Goal: Information Seeking & Learning: Learn about a topic

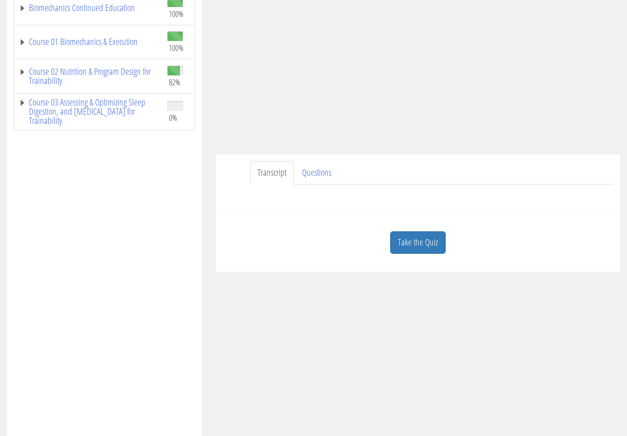
scroll to position [245, 0]
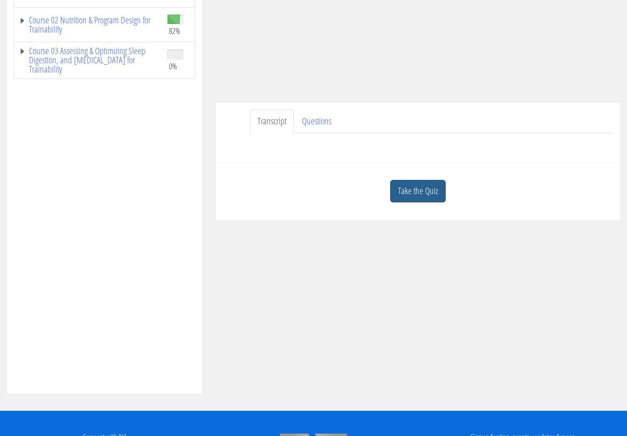
click at [430, 197] on link "Take the Quiz" at bounding box center [418, 191] width 56 height 23
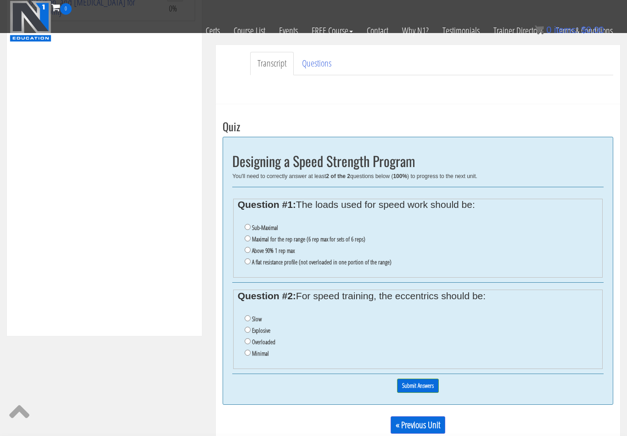
click at [370, 229] on li "Sub-Maximal" at bounding box center [422, 227] width 354 height 11
click at [265, 226] on label "Sub-Maximal" at bounding box center [265, 227] width 26 height 7
click at [251, 226] on input "Sub-Maximal" at bounding box center [248, 227] width 6 height 6
radio input "true"
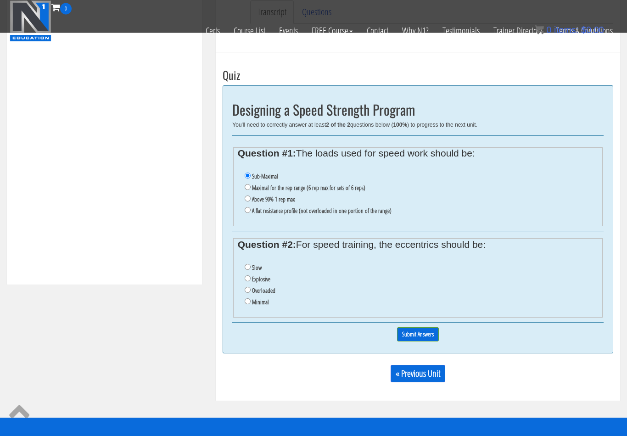
scroll to position [296, 0]
click at [261, 306] on label "Minimal" at bounding box center [260, 301] width 17 height 7
click at [251, 304] on input "Minimal" at bounding box center [248, 301] width 6 height 6
radio input "true"
click at [431, 335] on input "Submit Answers" at bounding box center [418, 334] width 42 height 14
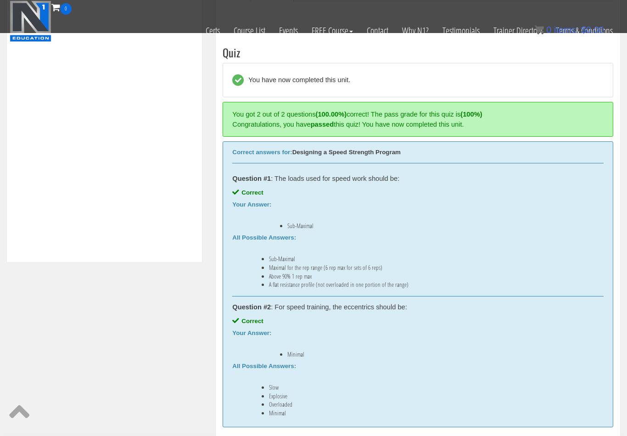
scroll to position [335, 0]
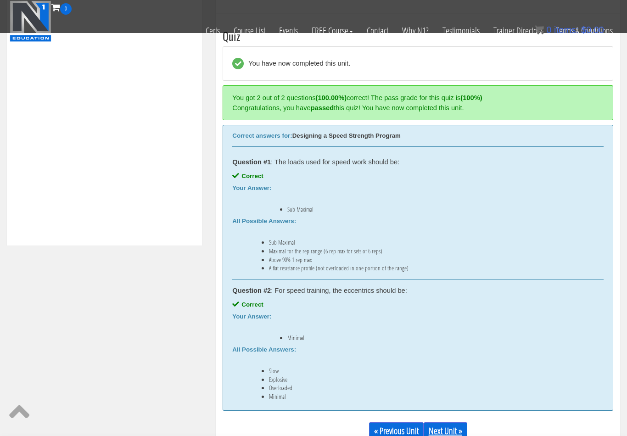
click at [452, 427] on link "Next Unit »" at bounding box center [446, 430] width 44 height 17
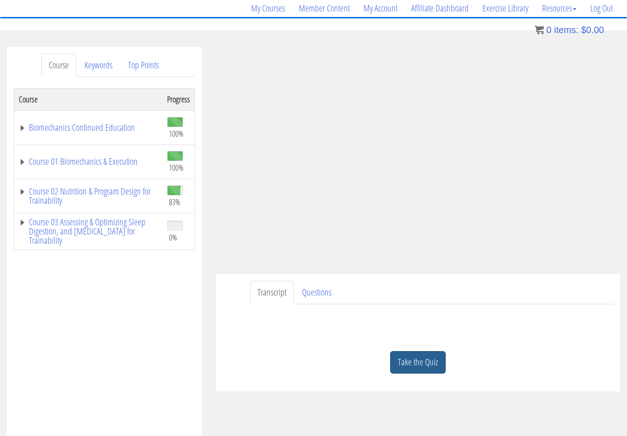
click at [412, 367] on link "Take the Quiz" at bounding box center [418, 362] width 56 height 23
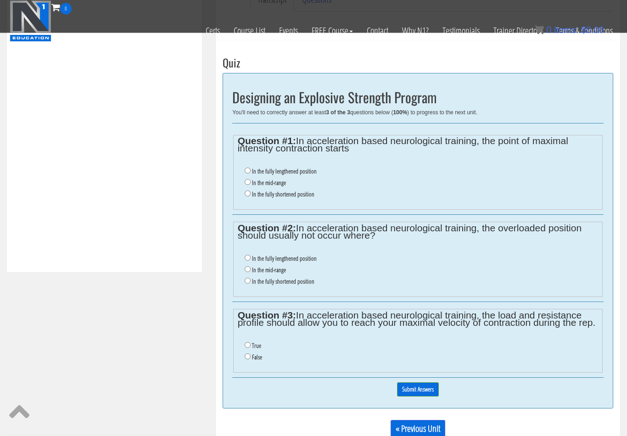
scroll to position [309, 0]
click at [283, 185] on label "In the mid-range" at bounding box center [269, 182] width 34 height 7
click at [251, 185] on input "In the mid-range" at bounding box center [248, 182] width 6 height 6
radio input "true"
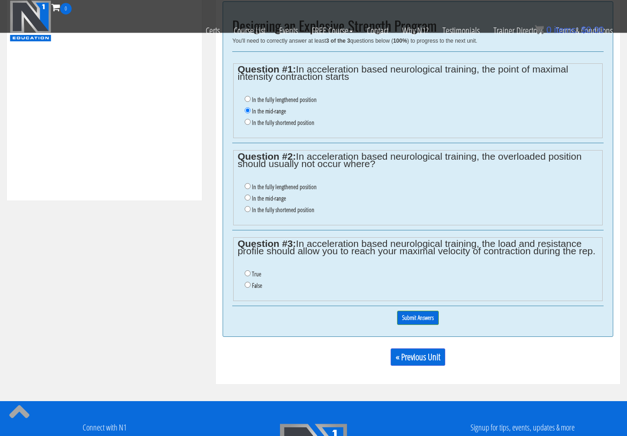
scroll to position [378, 0]
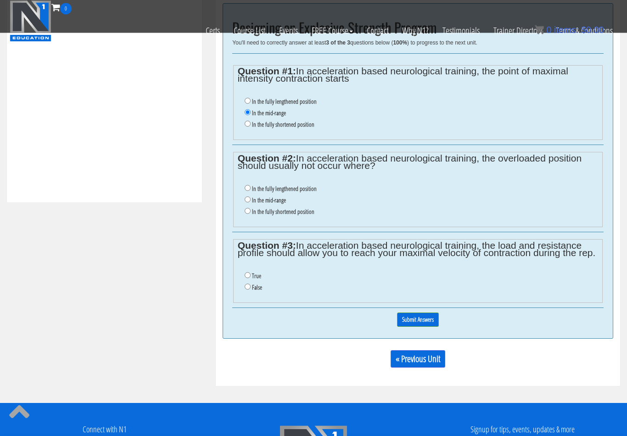
click at [316, 191] on label "In the fully lengthened position" at bounding box center [284, 189] width 65 height 7
click at [251, 191] on input "In the fully lengthened position" at bounding box center [248, 189] width 6 height 6
radio input "true"
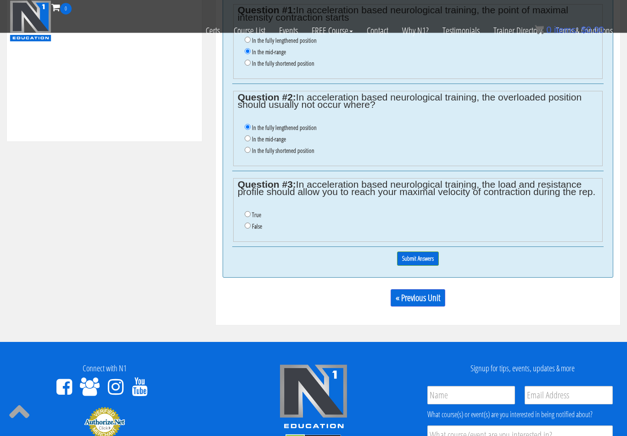
scroll to position [439, 0]
drag, startPoint x: 252, startPoint y: 214, endPoint x: 280, endPoint y: 224, distance: 29.6
click at [252, 214] on li "True" at bounding box center [422, 214] width 354 height 11
click at [246, 217] on input "True" at bounding box center [248, 214] width 6 height 6
radio input "true"
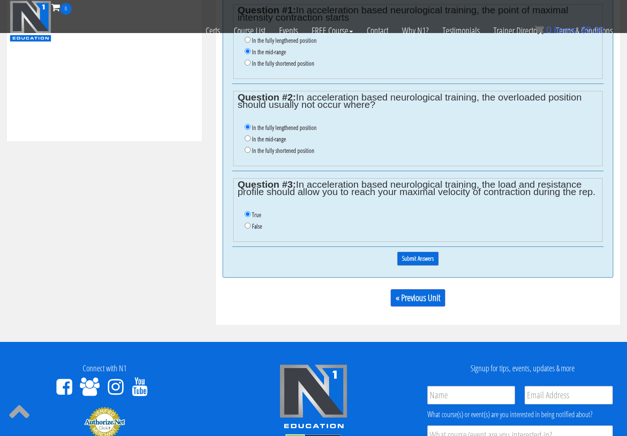
click at [411, 259] on input "Submit Answers" at bounding box center [418, 259] width 42 height 14
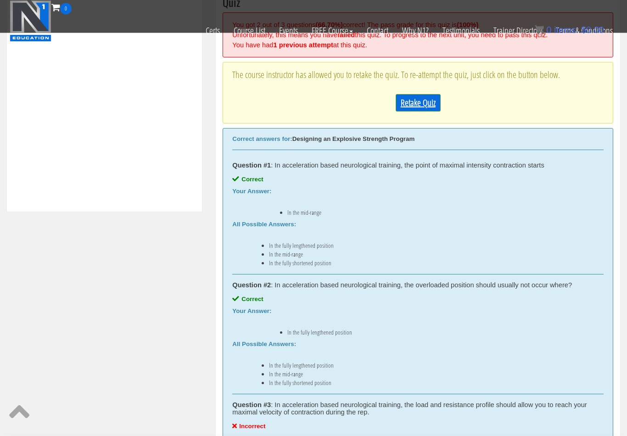
scroll to position [369, 0]
click at [416, 109] on link "Retake Quiz" at bounding box center [418, 102] width 45 height 17
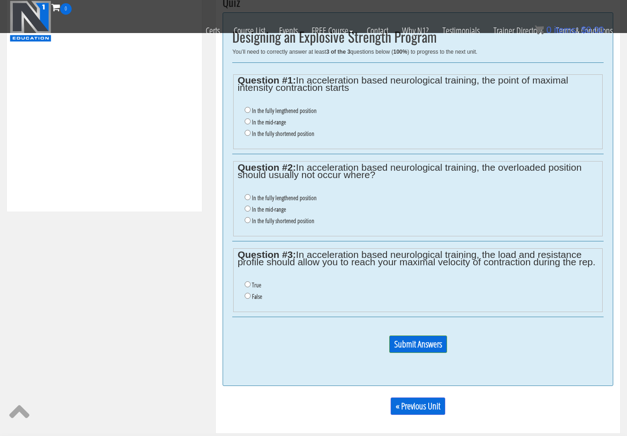
click at [280, 126] on label "In the mid-range" at bounding box center [269, 121] width 34 height 7
click at [251, 124] on input "In the mid-range" at bounding box center [248, 121] width 6 height 6
radio input "true"
click at [278, 199] on label "In the fully lengthened position" at bounding box center [284, 197] width 65 height 7
click at [251, 199] on input "In the fully lengthened position" at bounding box center [248, 197] width 6 height 6
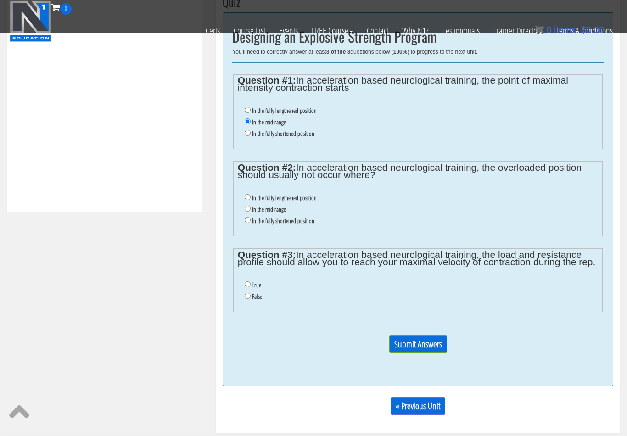
radio input "true"
click at [249, 303] on li "False" at bounding box center [422, 296] width 354 height 11
drag, startPoint x: 259, startPoint y: 301, endPoint x: 271, endPoint y: 301, distance: 12.9
click at [259, 300] on label "False" at bounding box center [257, 296] width 10 height 7
click at [251, 299] on input "False" at bounding box center [248, 296] width 6 height 6
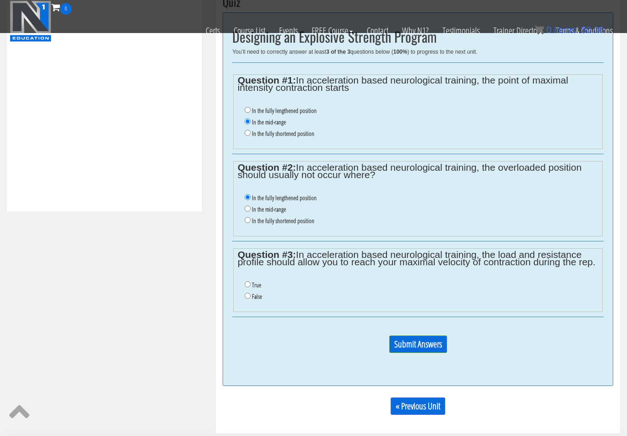
radio input "true"
click at [411, 338] on p "Submit Answers" at bounding box center [417, 348] width 371 height 25
click at [412, 347] on input "Submit Answers" at bounding box center [418, 344] width 58 height 17
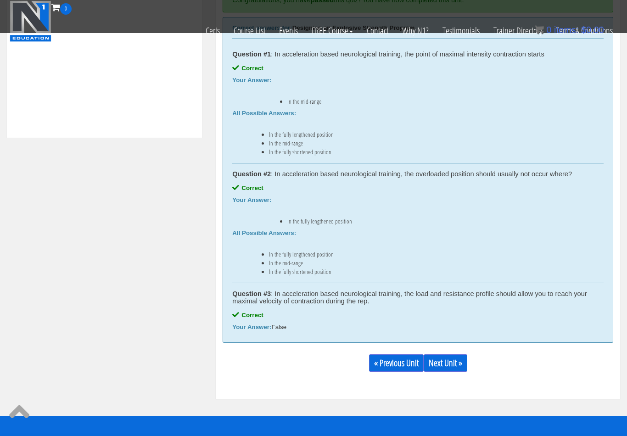
scroll to position [488, 0]
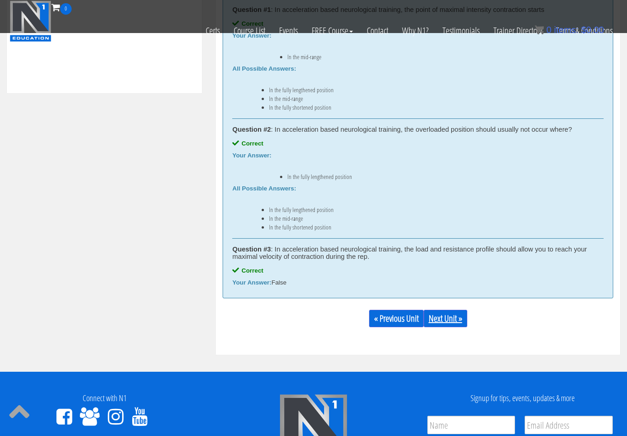
click at [456, 320] on link "Next Unit »" at bounding box center [446, 318] width 44 height 17
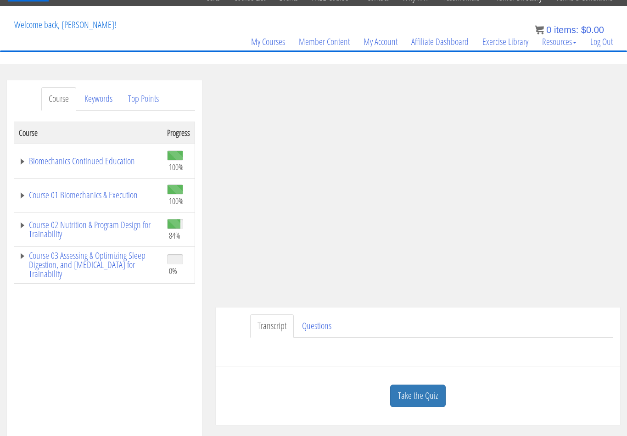
scroll to position [40, 0]
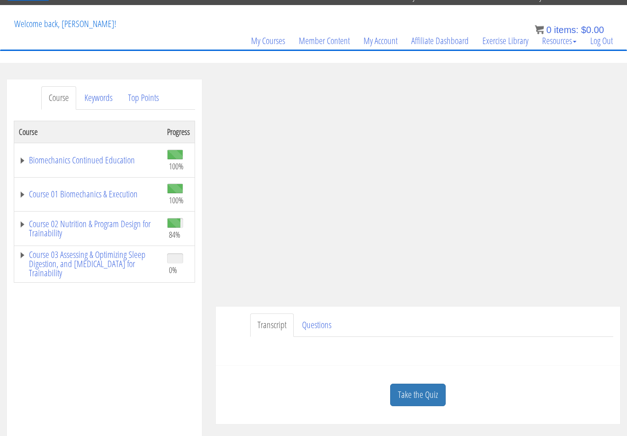
click at [416, 400] on link "Take the Quiz" at bounding box center [418, 395] width 56 height 23
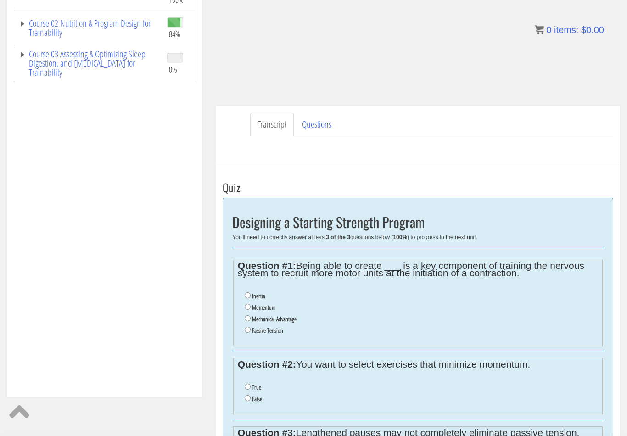
scroll to position [242, 0]
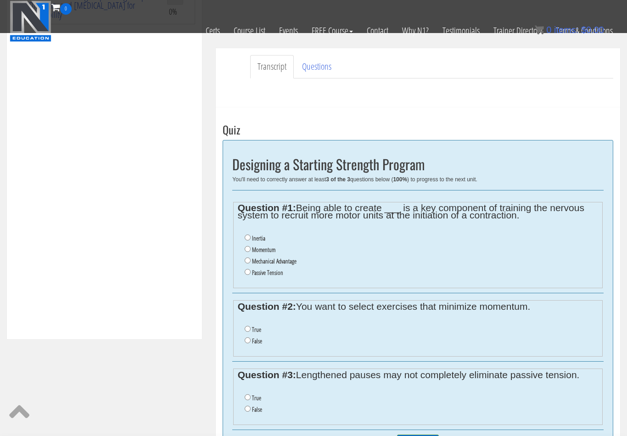
click at [270, 252] on label "Momentum" at bounding box center [263, 249] width 23 height 7
click at [251, 252] on input "Momentum" at bounding box center [248, 249] width 6 height 6
radio input "true"
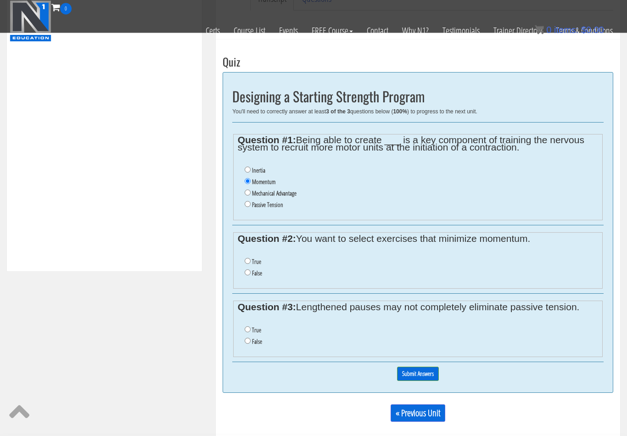
scroll to position [319, 0]
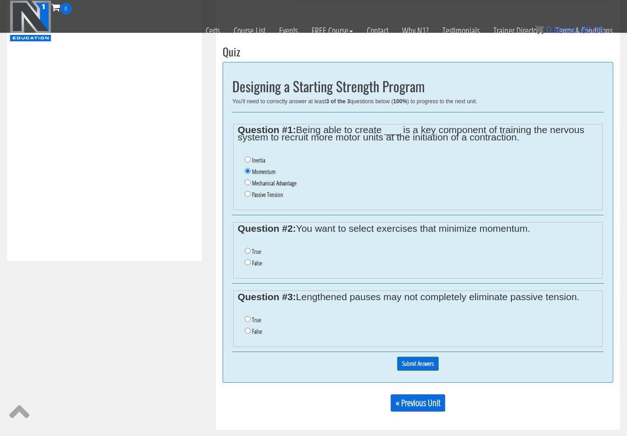
click at [253, 261] on label "False" at bounding box center [257, 263] width 10 height 7
click at [251, 261] on input "False" at bounding box center [248, 263] width 6 height 6
radio input "true"
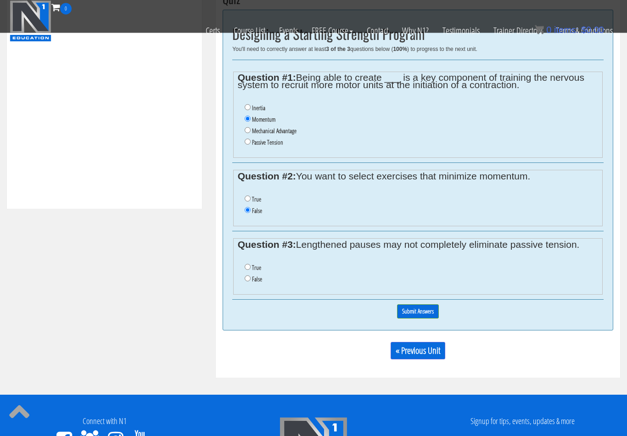
scroll to position [378, 0]
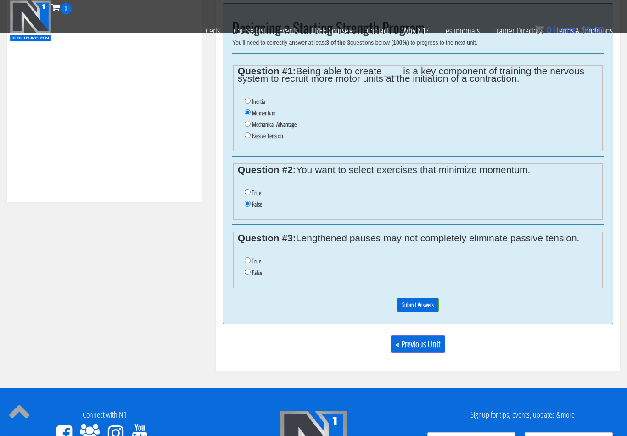
click at [250, 264] on input "True" at bounding box center [248, 261] width 6 height 6
radio input "true"
click at [399, 297] on div "0% Submit Answers" at bounding box center [417, 305] width 371 height 23
click at [407, 307] on input "Submit Answers" at bounding box center [418, 305] width 42 height 14
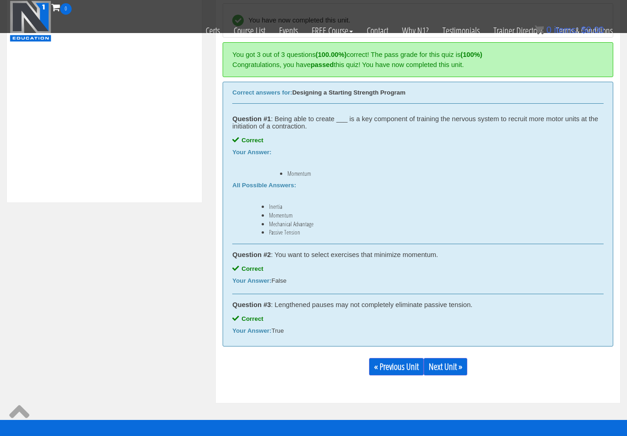
scroll to position [335, 0]
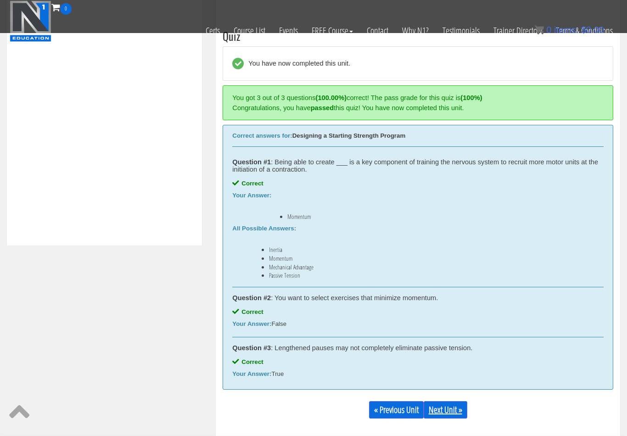
click at [453, 414] on link "Next Unit »" at bounding box center [446, 409] width 44 height 17
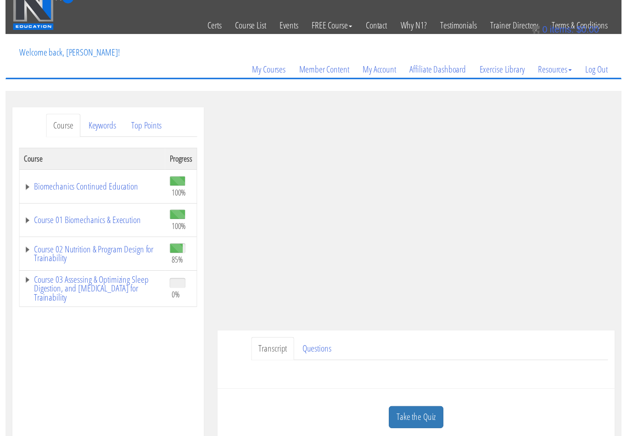
scroll to position [44, 0]
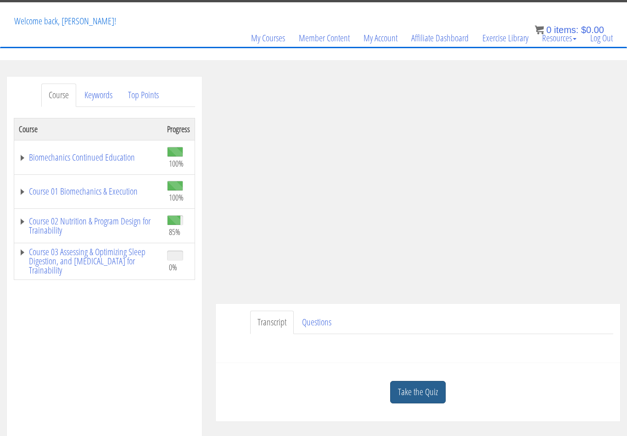
click at [421, 403] on link "Take the Quiz" at bounding box center [418, 392] width 56 height 23
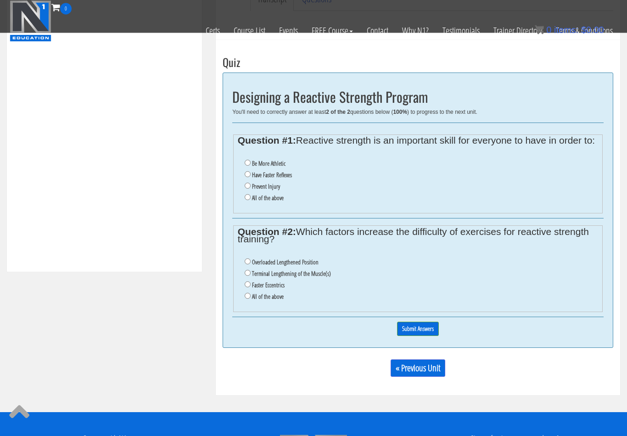
scroll to position [304, 0]
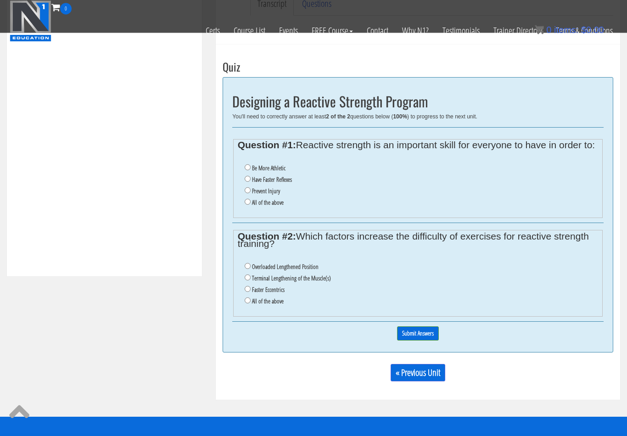
click at [261, 167] on label "Be More Athletic" at bounding box center [269, 168] width 34 height 7
click at [251, 167] on input "Be More Athletic" at bounding box center [248, 168] width 6 height 6
radio input "true"
click at [259, 203] on label "All of the above" at bounding box center [268, 202] width 32 height 7
click at [251, 203] on input "All of the above" at bounding box center [248, 202] width 6 height 6
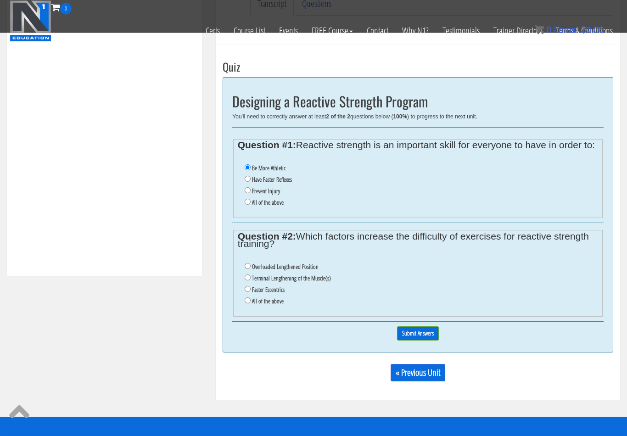
radio input "true"
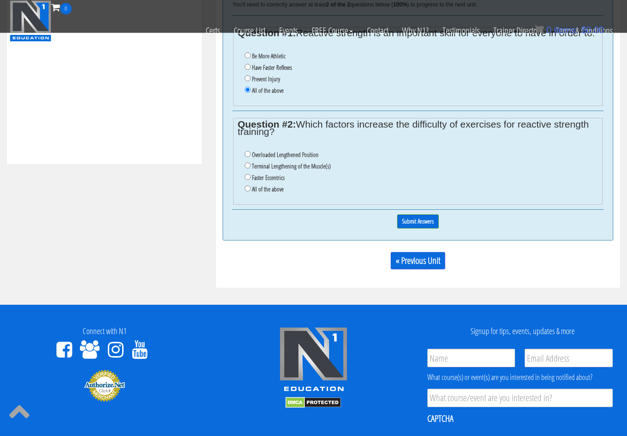
click at [262, 190] on label "All of the above" at bounding box center [268, 189] width 32 height 7
click at [251, 190] on input "All of the above" at bounding box center [248, 189] width 6 height 6
radio input "true"
click at [422, 225] on input "Submit Answers" at bounding box center [418, 222] width 42 height 14
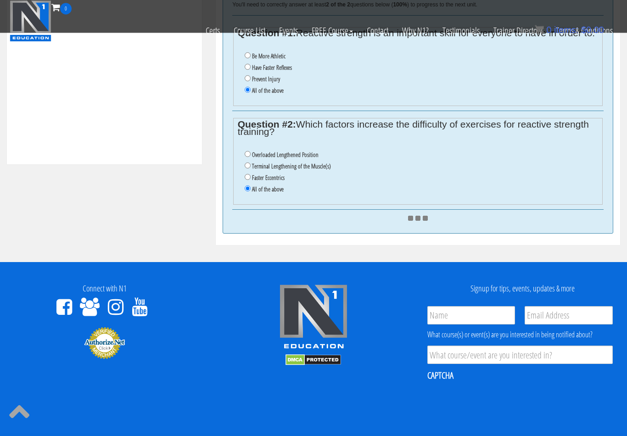
scroll to position [416, 0]
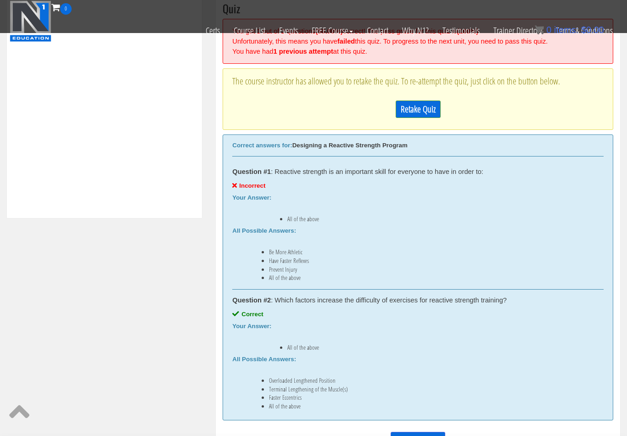
scroll to position [335, 0]
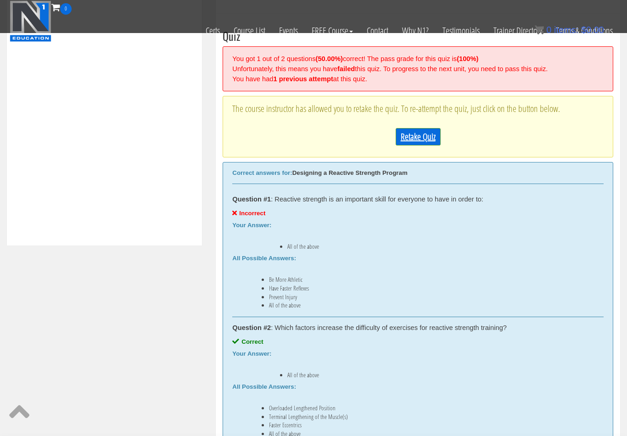
click at [412, 140] on link "Retake Quiz" at bounding box center [418, 136] width 45 height 17
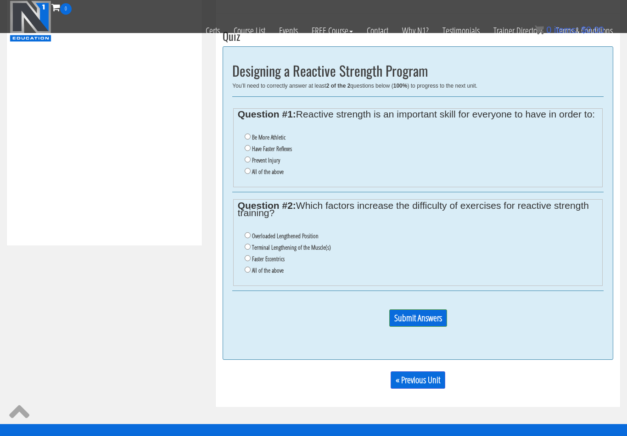
click at [272, 135] on label "Be More Athletic" at bounding box center [269, 137] width 34 height 7
click at [251, 135] on input "Be More Athletic" at bounding box center [248, 137] width 6 height 6
radio input "true"
click at [249, 273] on input "All of the above" at bounding box center [248, 270] width 6 height 6
radio input "true"
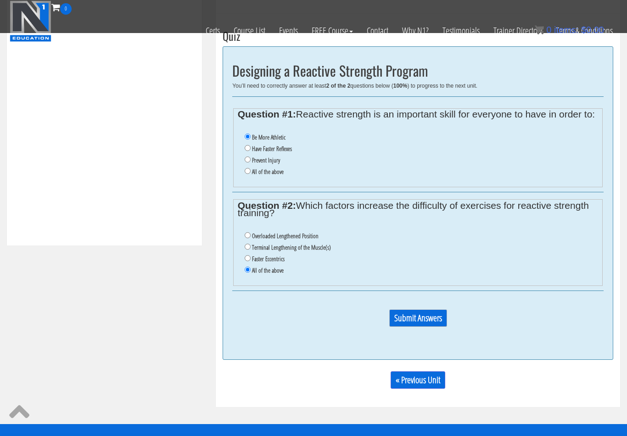
click at [429, 325] on input "Submit Answers" at bounding box center [418, 318] width 58 height 17
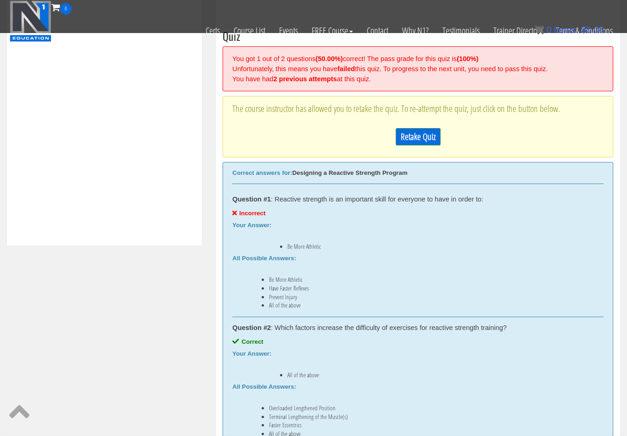
click at [424, 132] on link "Retake Quiz" at bounding box center [418, 136] width 45 height 17
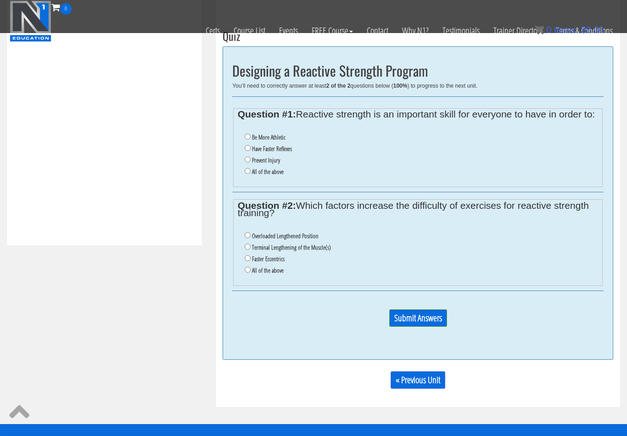
click at [275, 160] on label "Prevent Injury" at bounding box center [266, 160] width 28 height 7
click at [251, 160] on input "Prevent Injury" at bounding box center [248, 160] width 6 height 6
radio input "true"
click at [275, 150] on label "Have Faster Reflexes" at bounding box center [272, 148] width 40 height 7
click at [251, 150] on input "Have Faster Reflexes" at bounding box center [248, 148] width 6 height 6
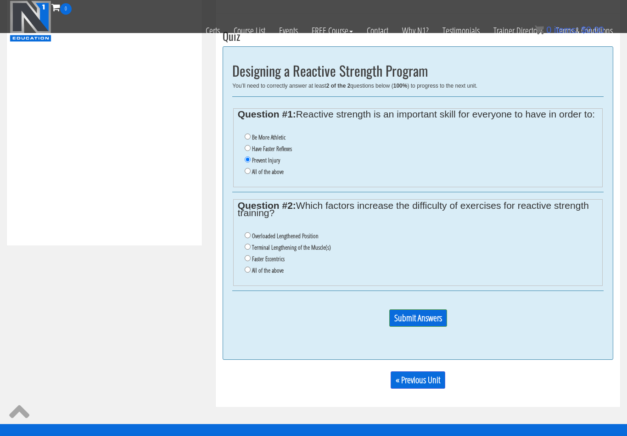
radio input "true"
click at [254, 271] on label "All of the above" at bounding box center [268, 270] width 32 height 7
click at [251, 271] on input "All of the above" at bounding box center [248, 270] width 6 height 6
radio input "true"
click at [413, 323] on input "Submit Answers" at bounding box center [418, 318] width 58 height 17
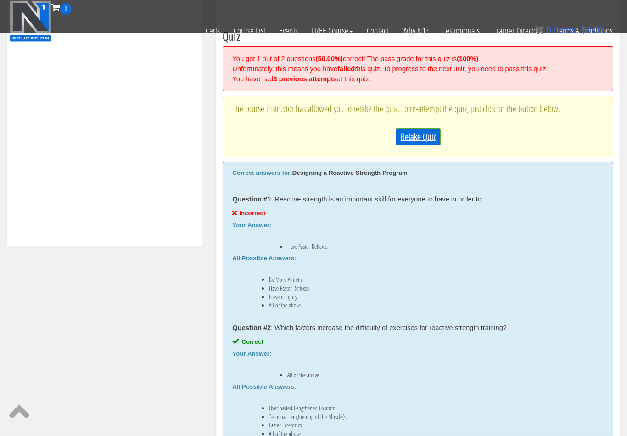
click at [416, 137] on link "Retake Quiz" at bounding box center [418, 136] width 45 height 17
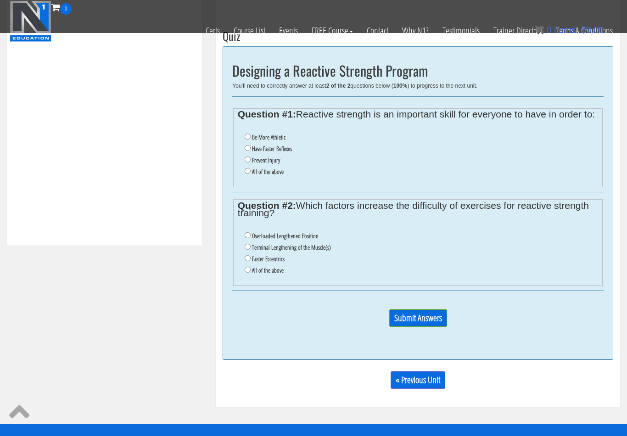
click at [255, 163] on label "Prevent Injury" at bounding box center [266, 160] width 28 height 7
click at [251, 163] on input "Prevent Injury" at bounding box center [248, 160] width 6 height 6
radio input "true"
click at [251, 276] on li "All of the above" at bounding box center [422, 270] width 354 height 11
click at [270, 274] on label "All of the above" at bounding box center [268, 270] width 32 height 7
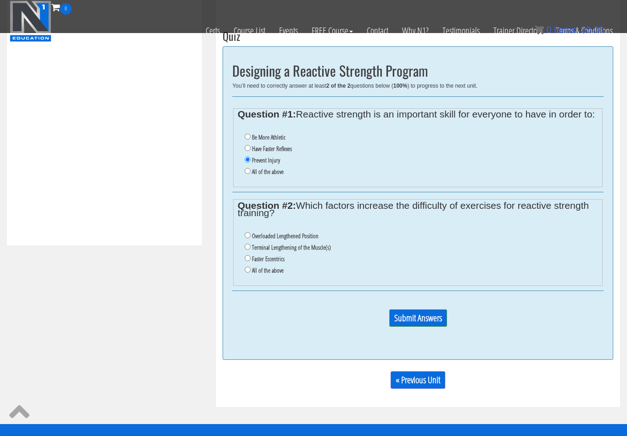
click at [251, 273] on input "All of the above" at bounding box center [248, 270] width 6 height 6
radio input "true"
click at [418, 319] on input "Submit Answers" at bounding box center [418, 318] width 58 height 17
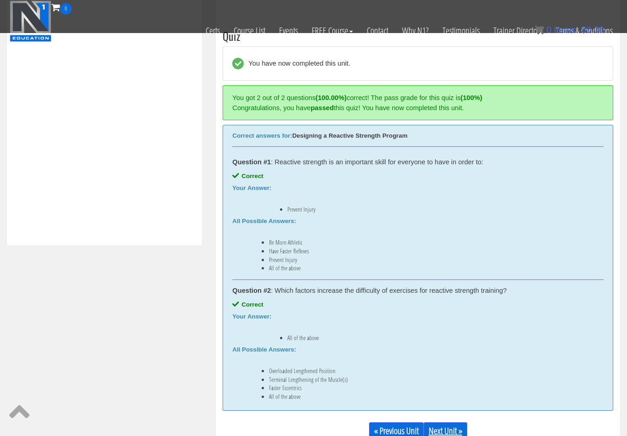
click at [451, 432] on link "Next Unit »" at bounding box center [446, 430] width 44 height 17
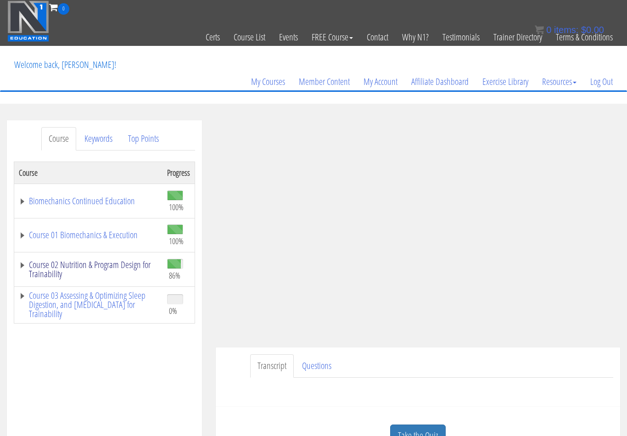
click at [117, 268] on link "Course 02 Nutrition & Program Design for Trainability" at bounding box center [88, 269] width 139 height 18
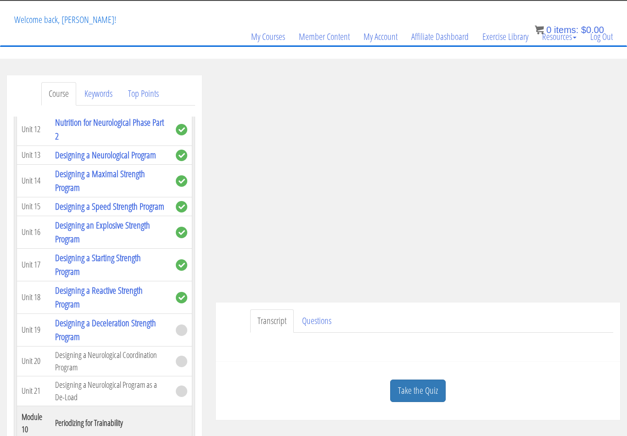
scroll to position [45, 0]
